Goal: Information Seeking & Learning: Learn about a topic

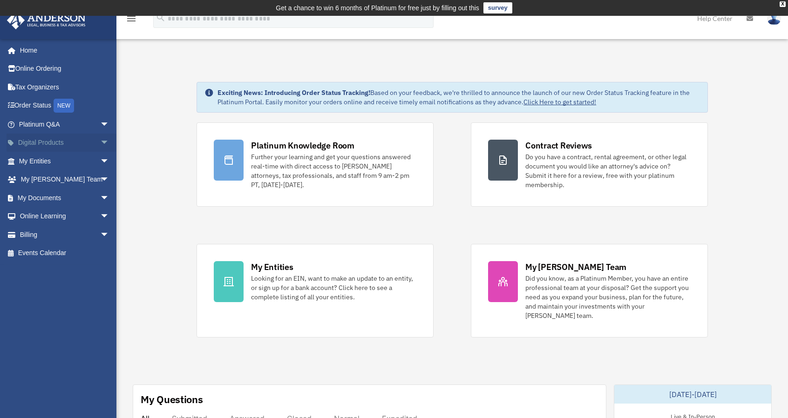
click at [82, 145] on link "Digital Products arrow_drop_down" at bounding box center [65, 143] width 117 height 19
click at [100, 142] on span "arrow_drop_down" at bounding box center [109, 143] width 19 height 19
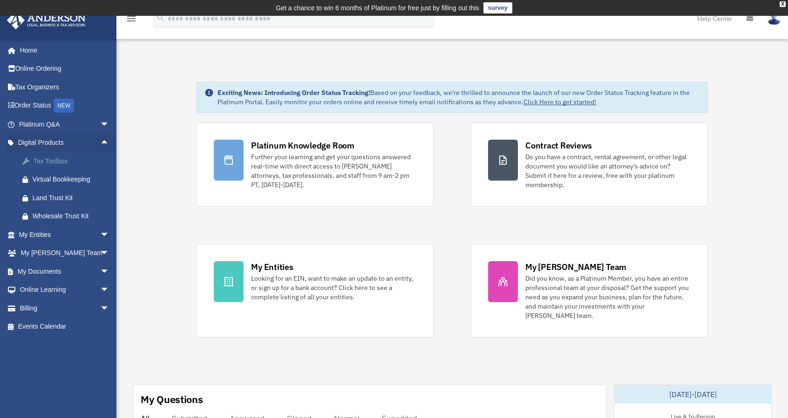
click at [62, 159] on div "Tax Toolbox" at bounding box center [72, 162] width 79 height 12
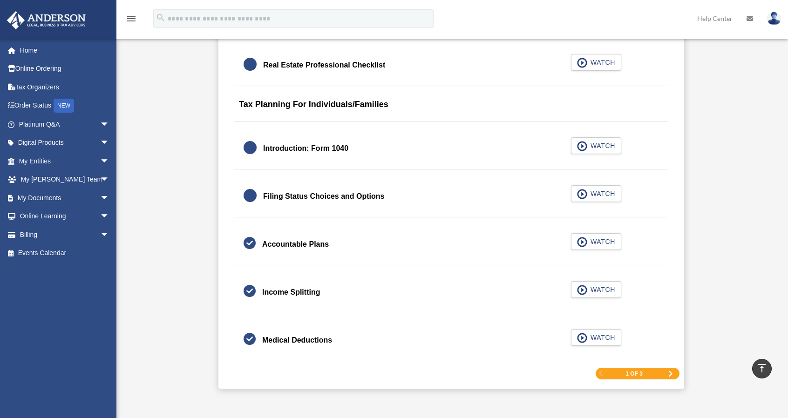
scroll to position [1351, 0]
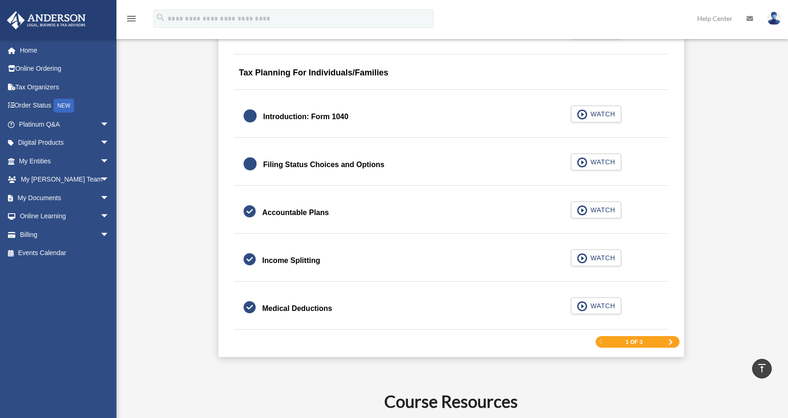
click at [669, 340] on span "Next Page" at bounding box center [671, 343] width 6 height 6
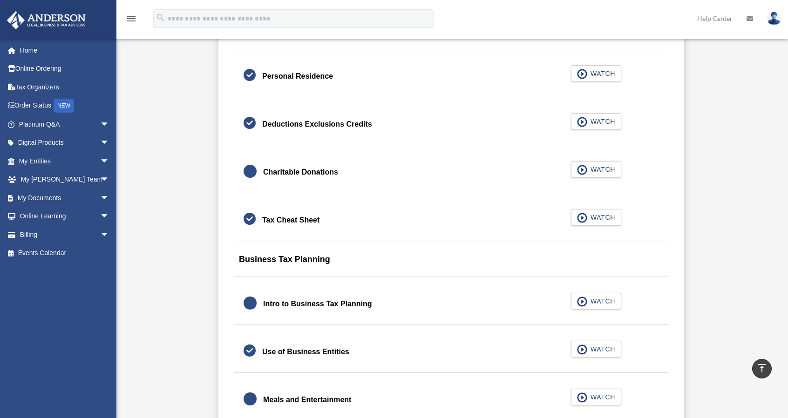
scroll to position [695, 0]
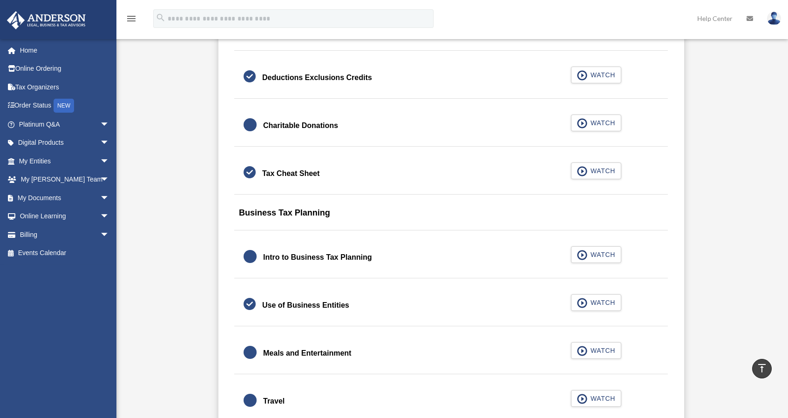
click at [313, 175] on div "Tax Cheat Sheet" at bounding box center [290, 173] width 57 height 13
click at [590, 166] on span "WATCH" at bounding box center [601, 170] width 27 height 9
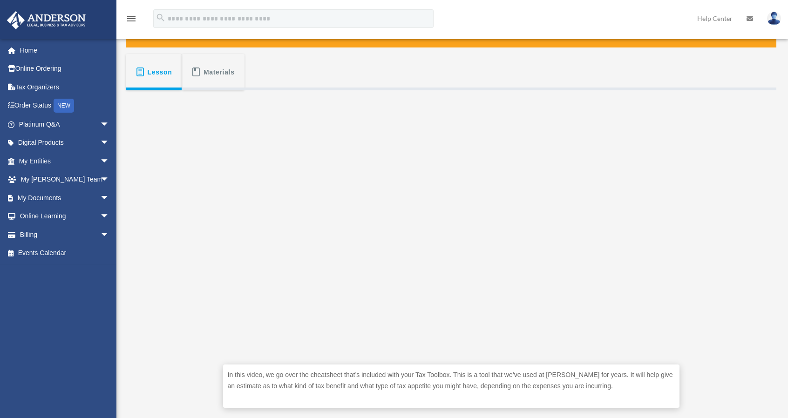
scroll to position [155, 0]
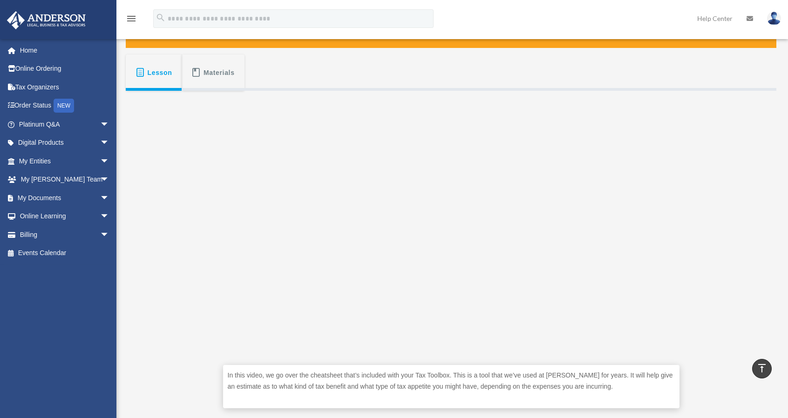
click at [242, 83] on button "Materials" at bounding box center [213, 73] width 62 height 36
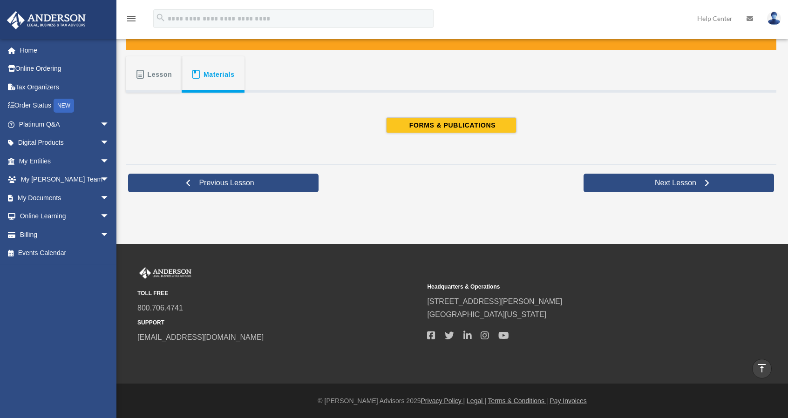
click at [151, 73] on span "Lesson" at bounding box center [160, 74] width 25 height 17
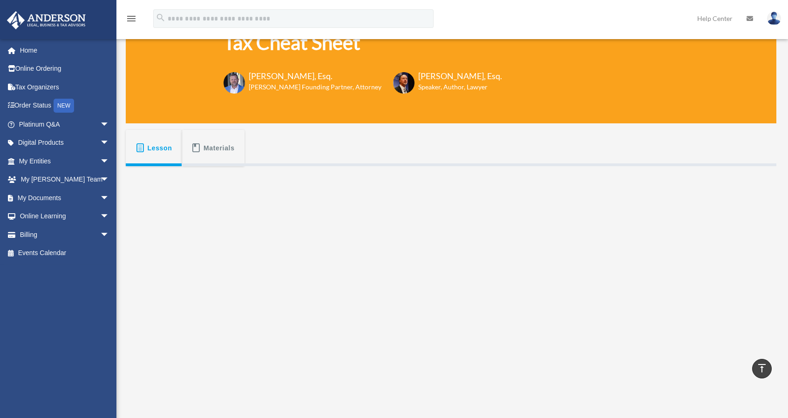
scroll to position [14, 0]
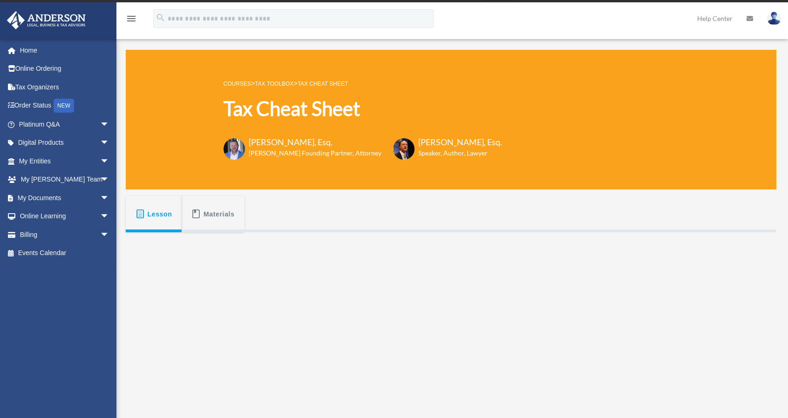
click at [210, 222] on span "Materials" at bounding box center [219, 214] width 31 height 17
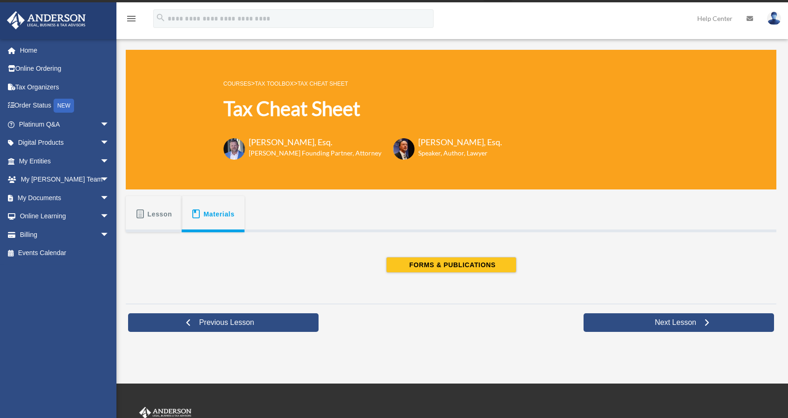
click at [157, 214] on span "Lesson" at bounding box center [160, 214] width 25 height 17
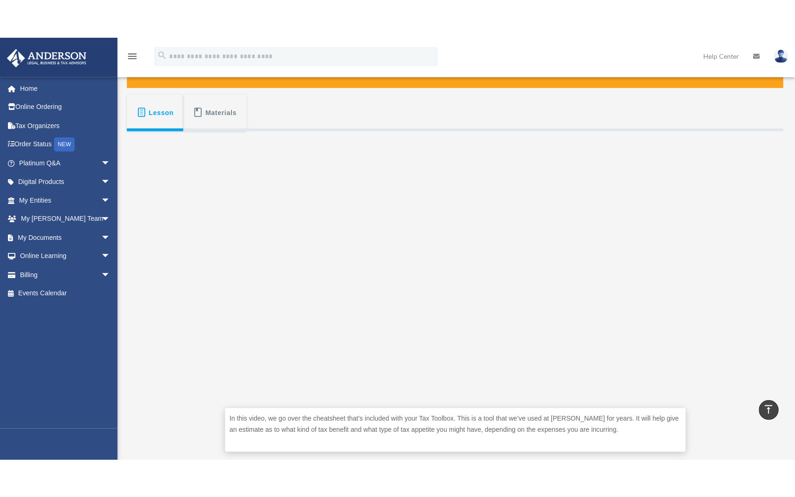
scroll to position [154, 0]
